Goal: Information Seeking & Learning: Learn about a topic

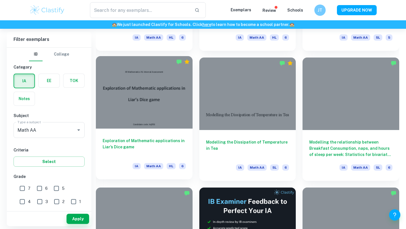
scroll to position [1432, 0]
click at [134, 139] on h6 "Exploration of Mathematic applications in Liar’s Dice game" at bounding box center [144, 147] width 83 height 19
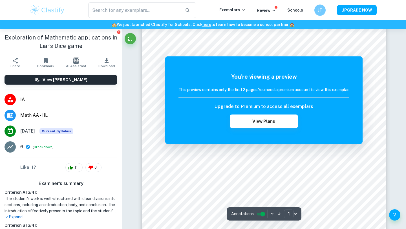
scroll to position [116, 0]
click at [44, 144] on button "Breakdown" at bounding box center [43, 146] width 19 height 5
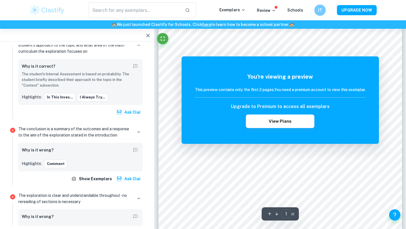
scroll to position [0, 0]
click at [290, 90] on h6 "This preview contains only the first 2 pages. You need a premium account to vie…" at bounding box center [280, 90] width 171 height 6
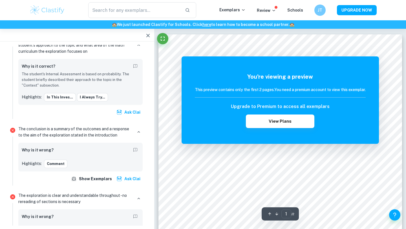
click at [279, 60] on div "You're viewing a preview This preview contains only the first 2 pages. You need…" at bounding box center [280, 99] width 197 height 87
